Goal: Task Accomplishment & Management: Manage account settings

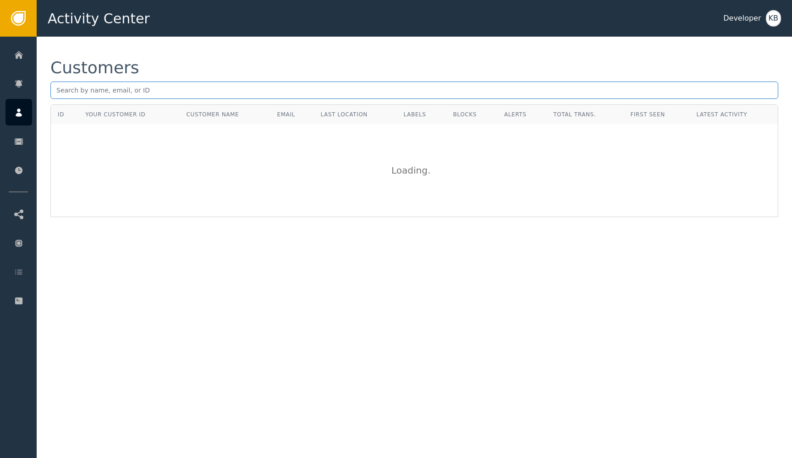
click at [143, 86] on input "text" at bounding box center [413, 90] width 727 height 17
paste input "[EMAIL_ADDRESS][DOMAIN_NAME]"
type input "[EMAIL_ADDRESS][DOMAIN_NAME]"
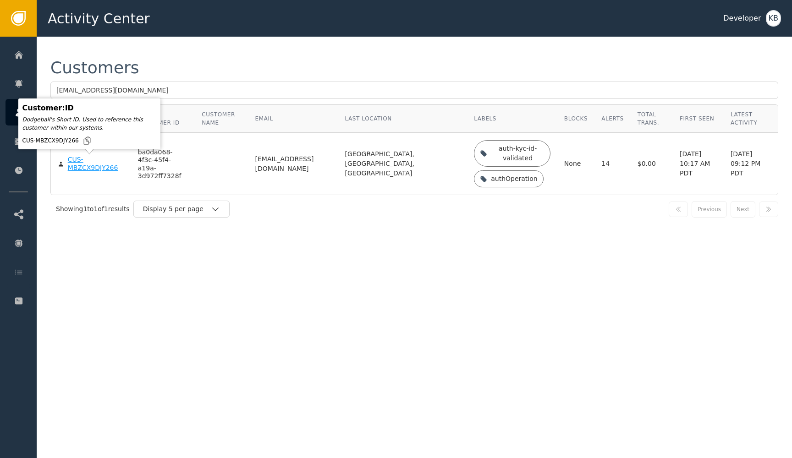
click at [87, 163] on div "CUS-MBZCX9DJY266" at bounding box center [96, 164] width 56 height 16
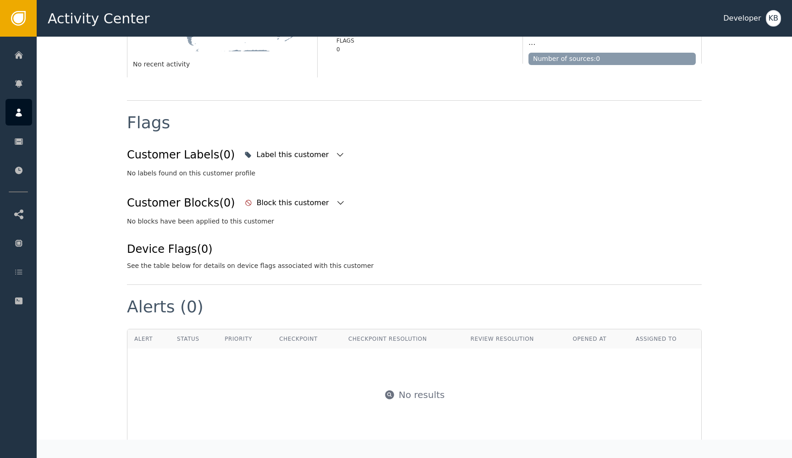
scroll to position [285, 0]
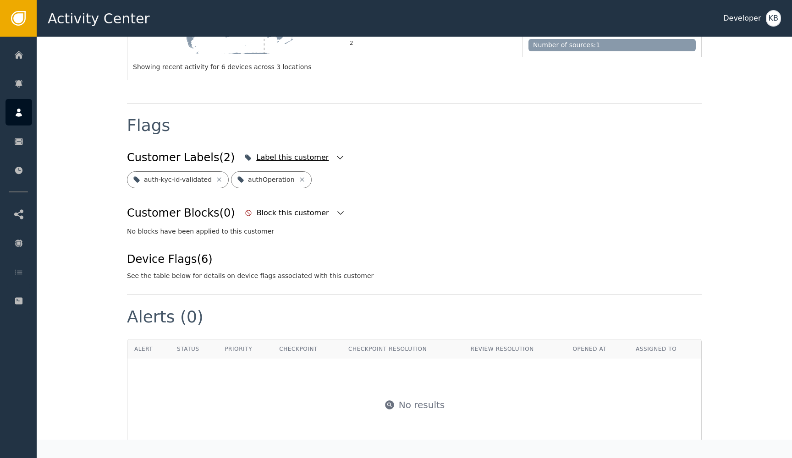
click at [335, 153] on icon "button" at bounding box center [339, 157] width 9 height 9
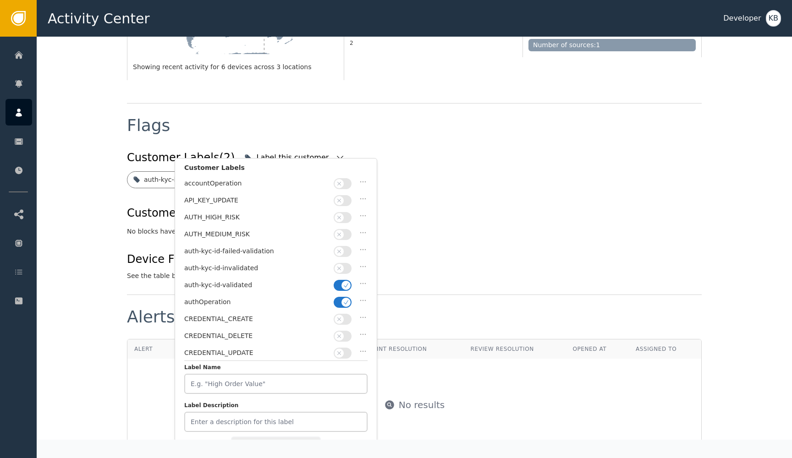
click at [342, 298] on span "button" at bounding box center [345, 302] width 9 height 9
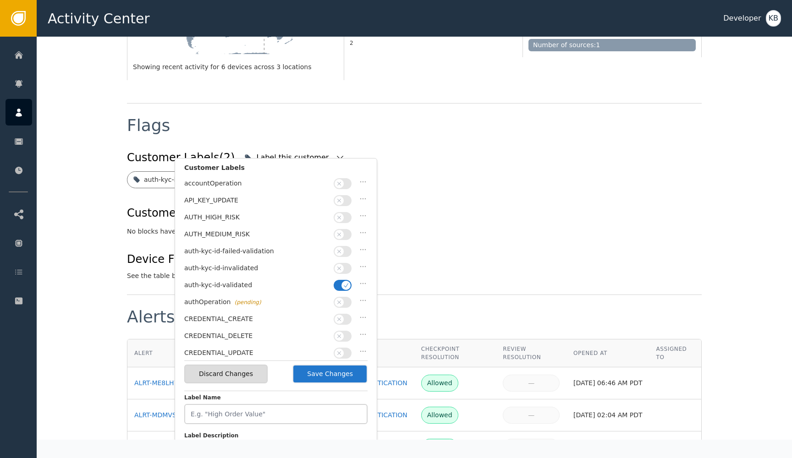
click at [335, 375] on button "Save Changes" at bounding box center [329, 374] width 75 height 19
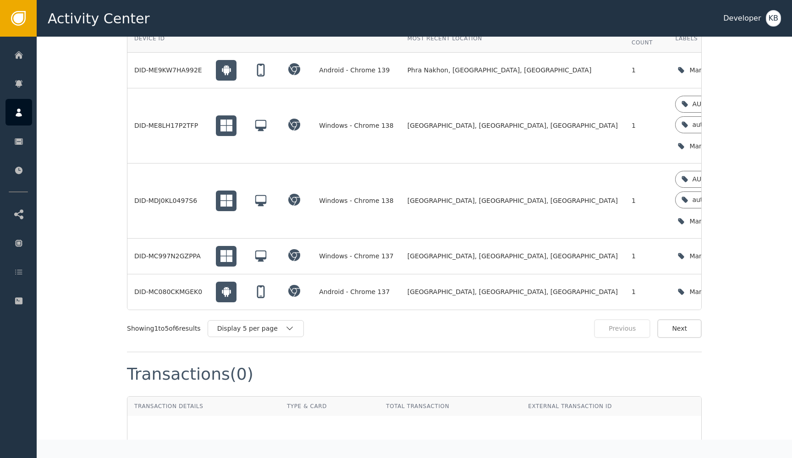
scroll to position [866, 0]
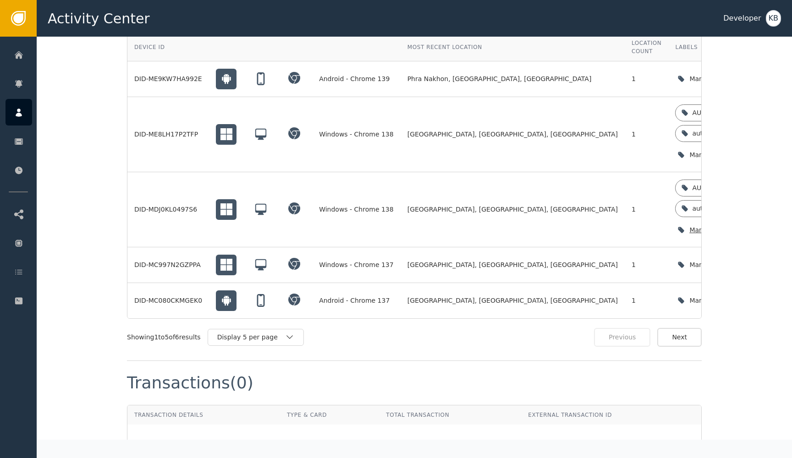
click at [765, 225] on icon "button" at bounding box center [769, 229] width 9 height 9
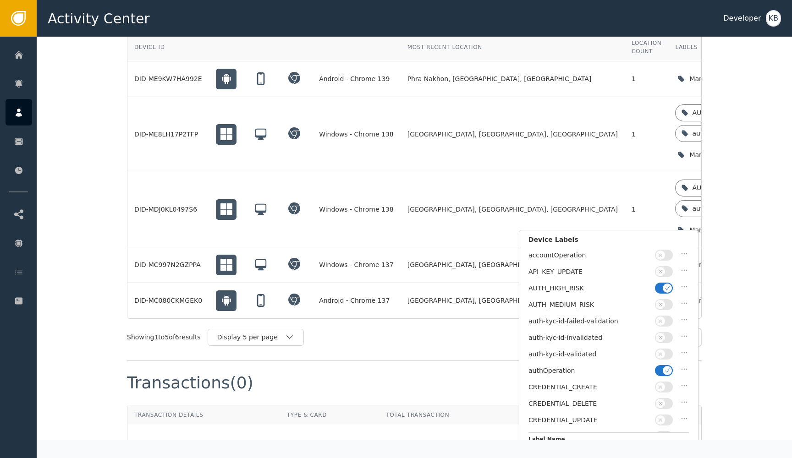
click at [667, 367] on icon "button" at bounding box center [667, 370] width 6 height 6
click at [667, 351] on button "button" at bounding box center [664, 354] width 18 height 11
click at [664, 285] on icon "button" at bounding box center [667, 288] width 6 height 6
click at [661, 436] on div "Discard Changes Save Changes" at bounding box center [608, 445] width 160 height 27
click at [659, 436] on div "Discard Changes Save Changes" at bounding box center [608, 445] width 160 height 27
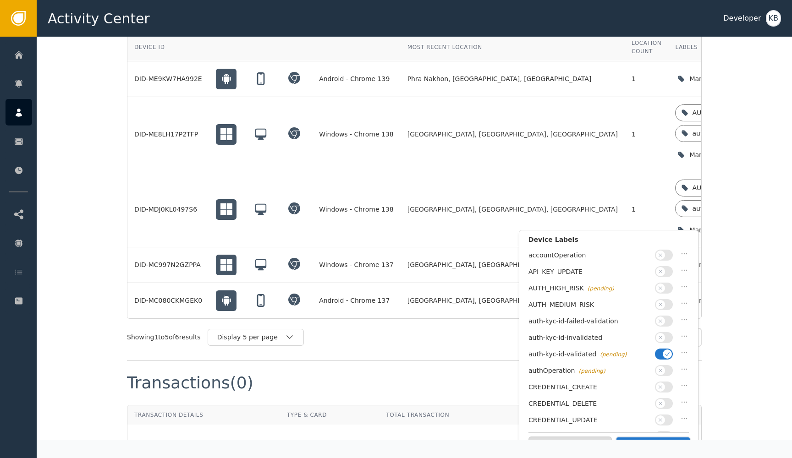
click at [659, 436] on div "Discard Changes Save Changes" at bounding box center [608, 445] width 160 height 27
click at [652, 438] on button "Save Changes" at bounding box center [652, 446] width 75 height 19
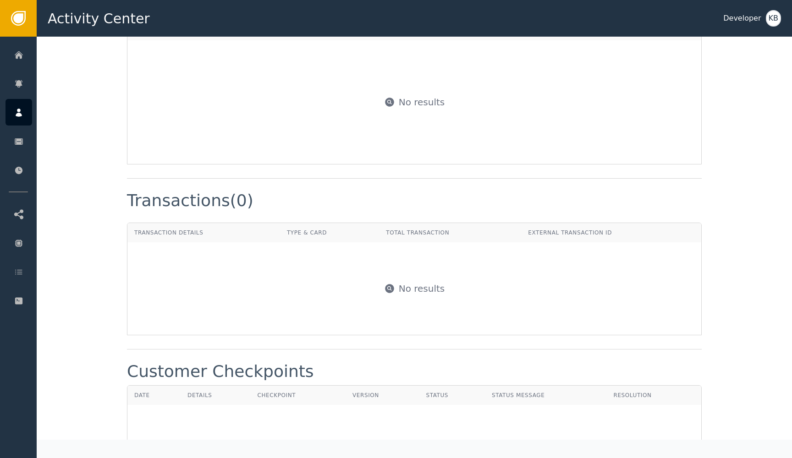
scroll to position [721, 0]
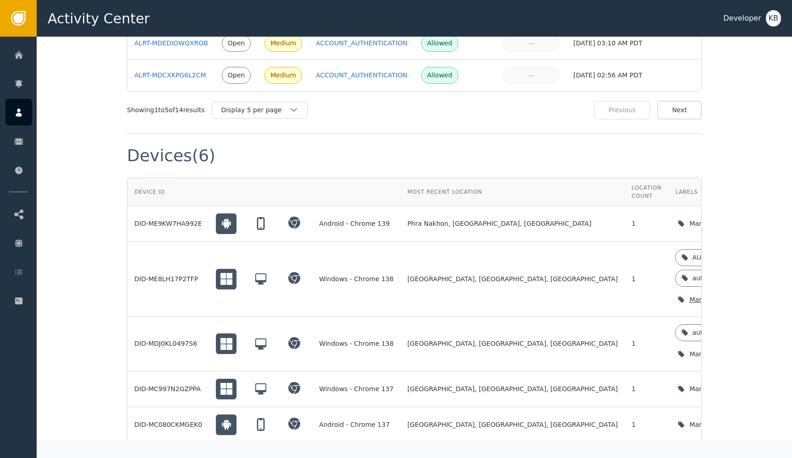
click at [765, 295] on icon "button" at bounding box center [769, 299] width 9 height 9
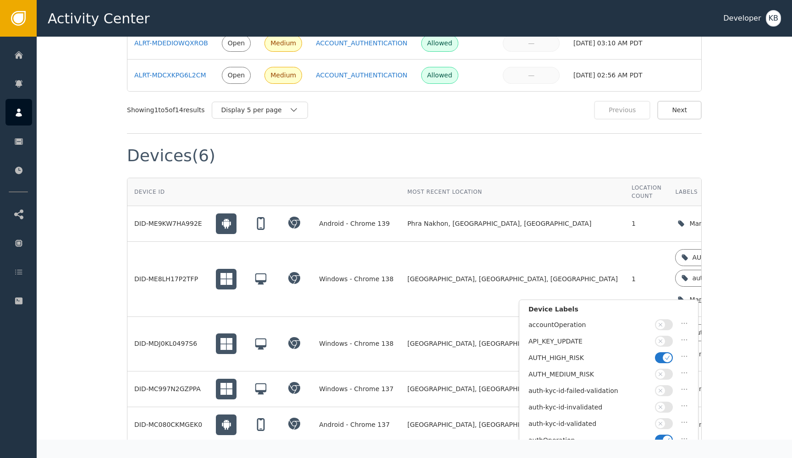
click at [668, 437] on icon "button" at bounding box center [667, 440] width 6 height 6
click at [662, 358] on button "button" at bounding box center [664, 357] width 18 height 11
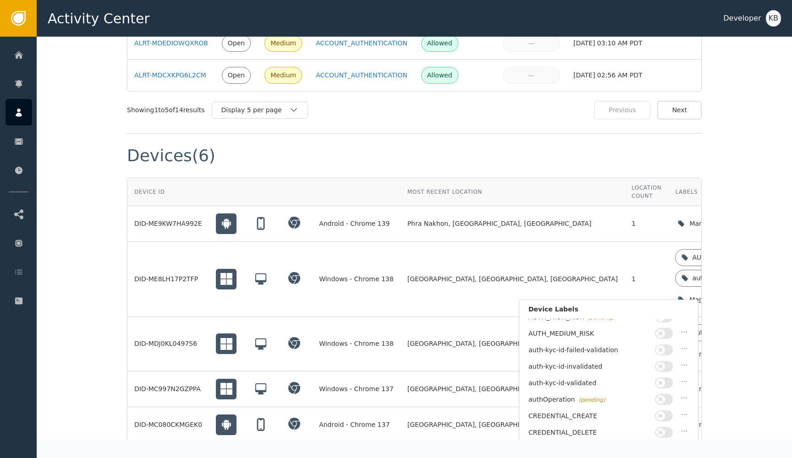
click at [675, 380] on div "auth-kyc-id-validated" at bounding box center [608, 385] width 160 height 16
click at [657, 380] on icon "button" at bounding box center [660, 383] width 6 height 6
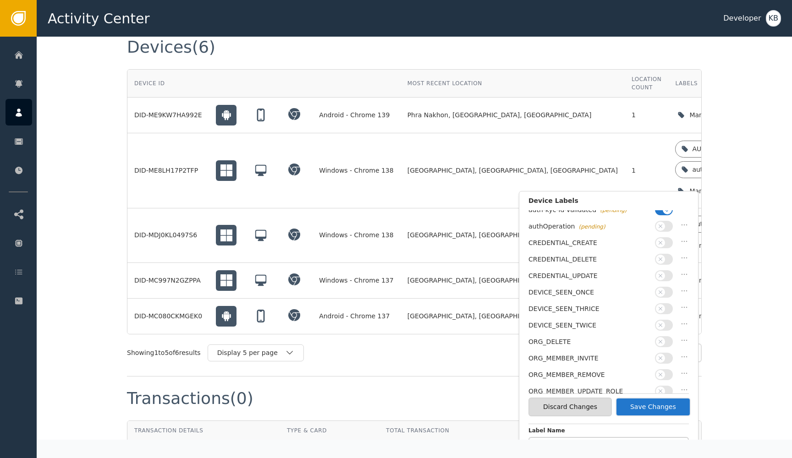
scroll to position [836, 0]
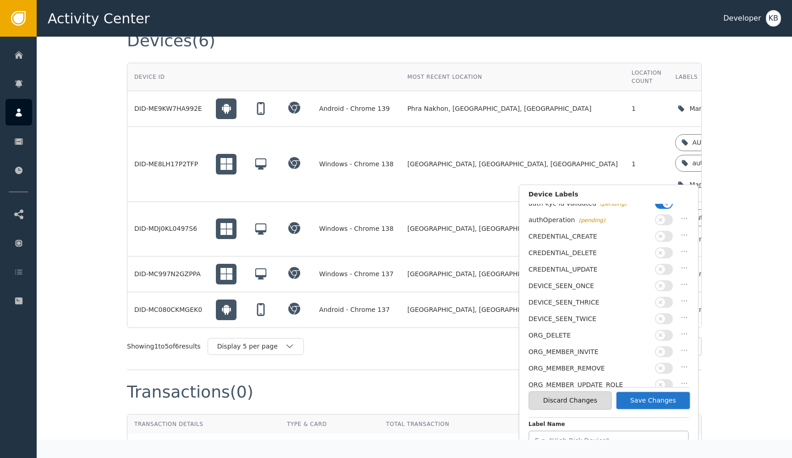
click at [669, 404] on button "Save Changes" at bounding box center [652, 400] width 75 height 19
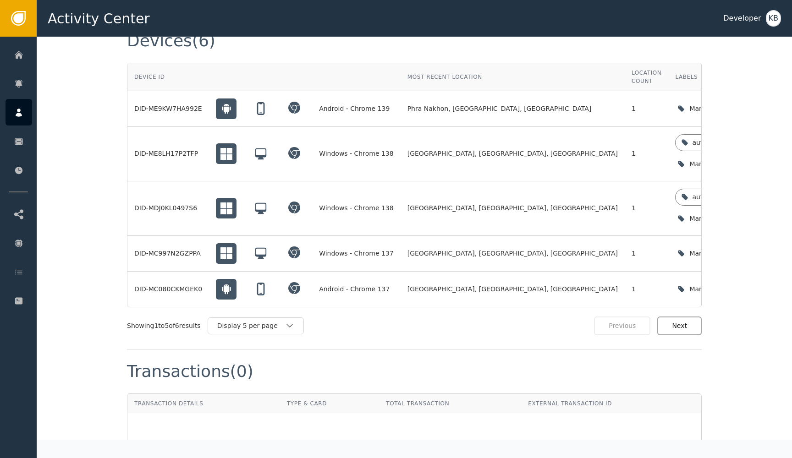
click at [685, 322] on button "Next" at bounding box center [679, 326] width 44 height 19
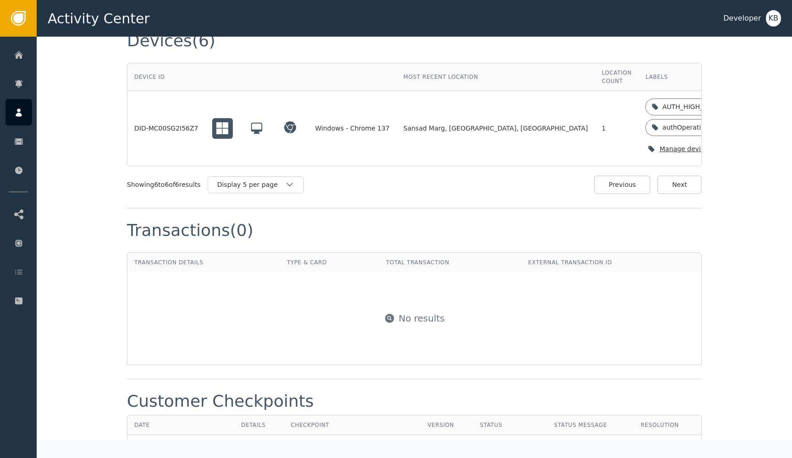
click at [737, 147] on icon "button" at bounding box center [740, 149] width 6 height 4
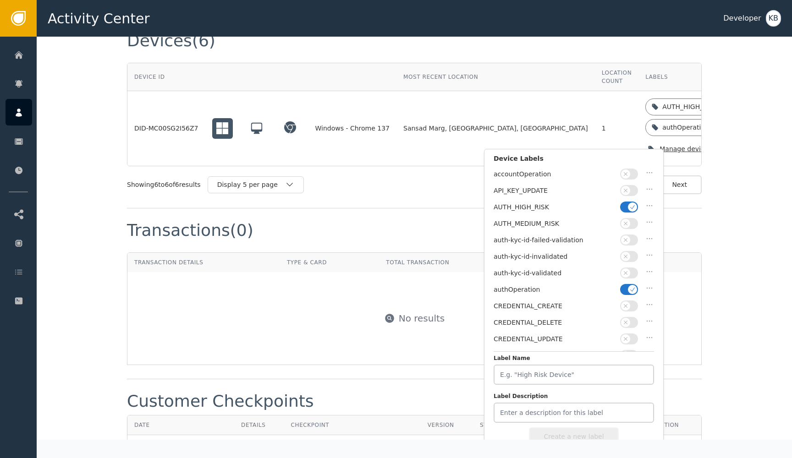
click at [624, 287] on button "button" at bounding box center [629, 289] width 18 height 11
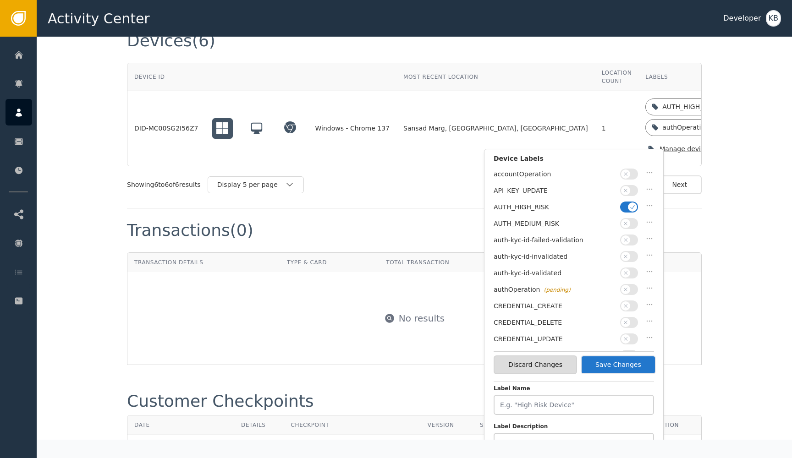
click at [624, 270] on icon "button" at bounding box center [625, 273] width 6 height 6
click at [628, 211] on button "button" at bounding box center [629, 207] width 18 height 11
click at [626, 375] on div "Discard Changes Save Changes" at bounding box center [573, 364] width 160 height 27
click at [626, 370] on button "Save Changes" at bounding box center [617, 364] width 75 height 19
